Goal: Task Accomplishment & Management: Manage account settings

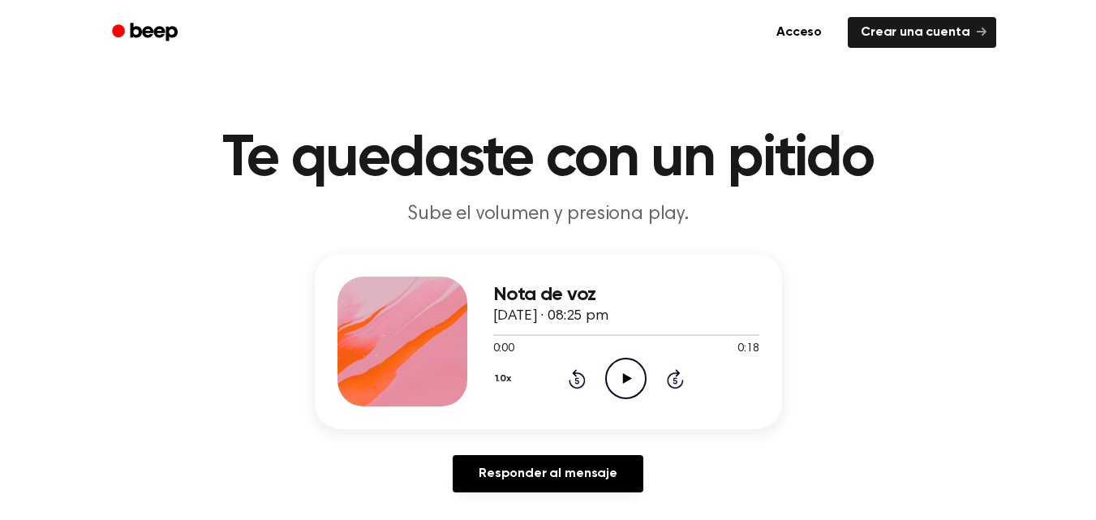
drag, startPoint x: 1108, startPoint y: 81, endPoint x: 1108, endPoint y: -2, distance: 83.6
click at [955, 32] on font "Crear una cuenta" at bounding box center [915, 32] width 109 height 13
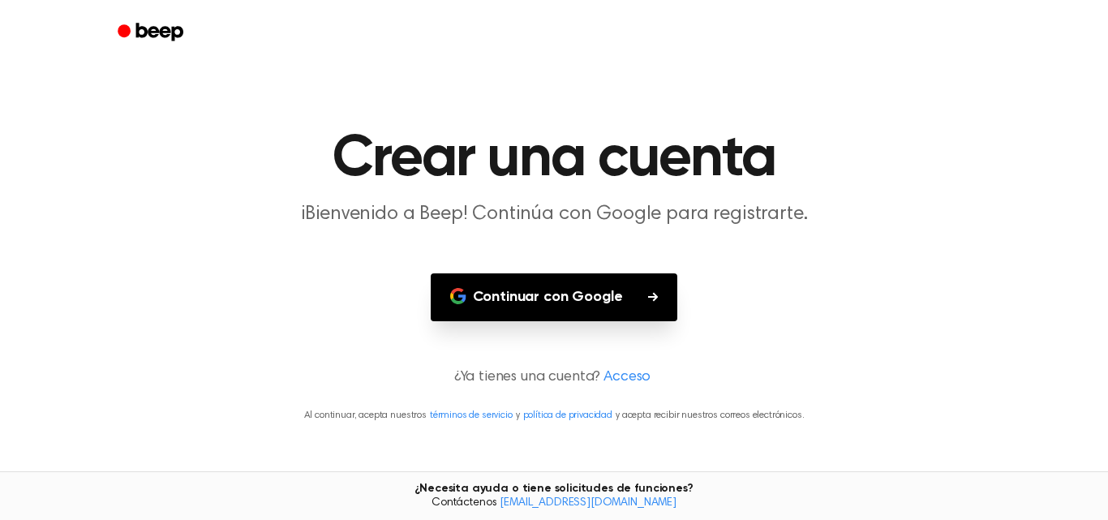
click at [642, 309] on button "Continuar con Google" at bounding box center [554, 297] width 247 height 48
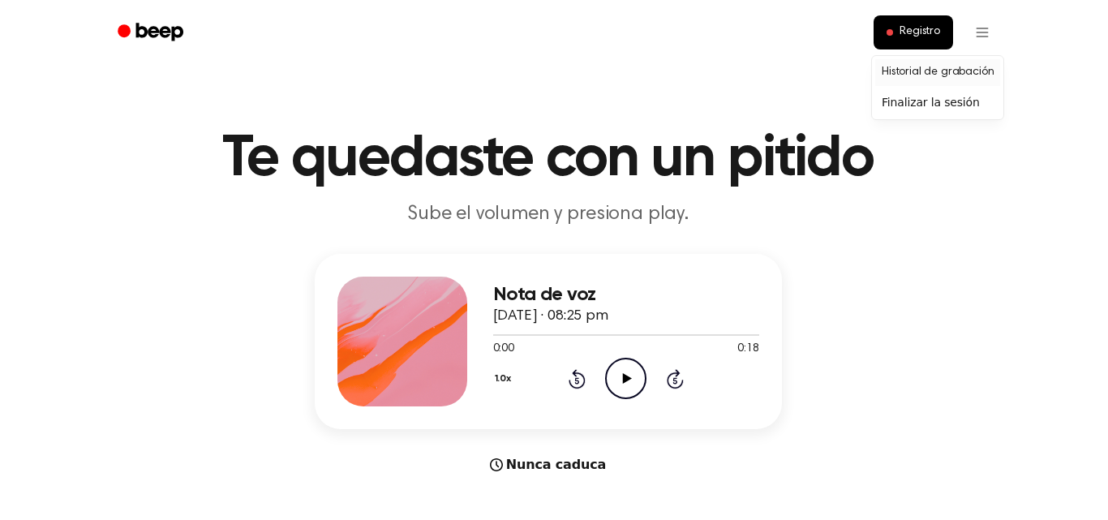
click at [978, 64] on font "Historial de grabación" at bounding box center [938, 72] width 112 height 17
